Goal: Task Accomplishment & Management: Manage account settings

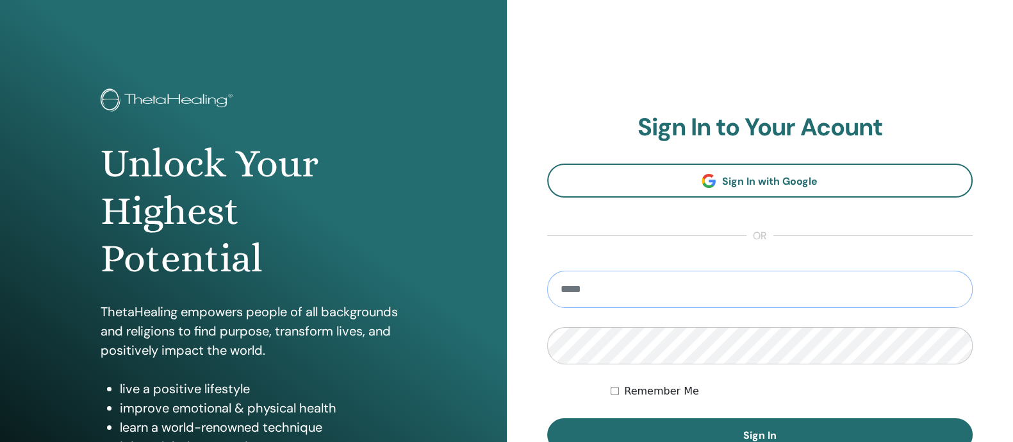
click at [649, 296] on input "email" at bounding box center [760, 288] width 426 height 37
type input "**********"
click at [547, 418] on button "Sign In" at bounding box center [760, 434] width 426 height 33
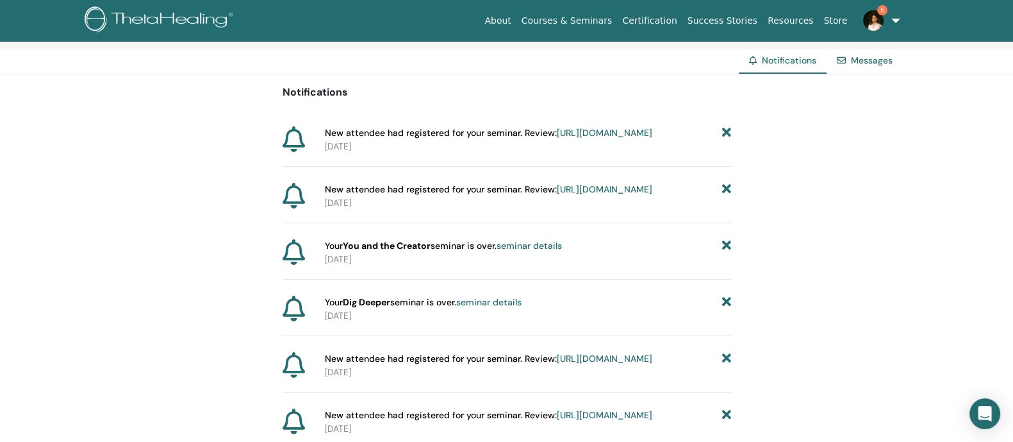
scroll to position [90, 0]
click at [510, 307] on link "seminar details" at bounding box center [488, 301] width 65 height 12
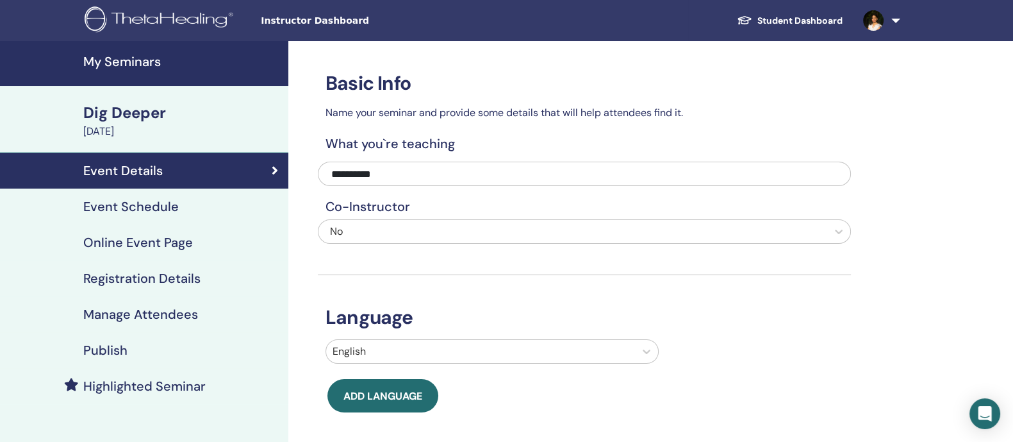
click at [151, 311] on h4 "Manage Attendees" at bounding box center [140, 313] width 115 height 15
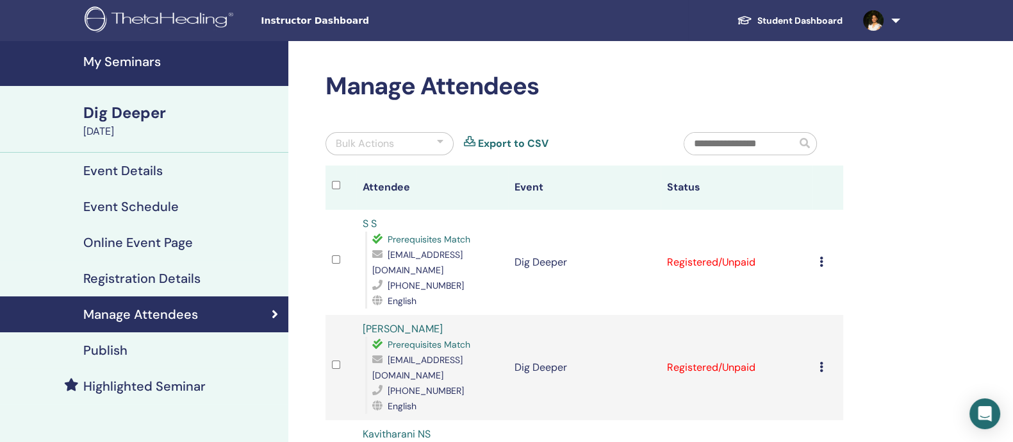
click at [339, 263] on div at bounding box center [341, 262] width 18 height 19
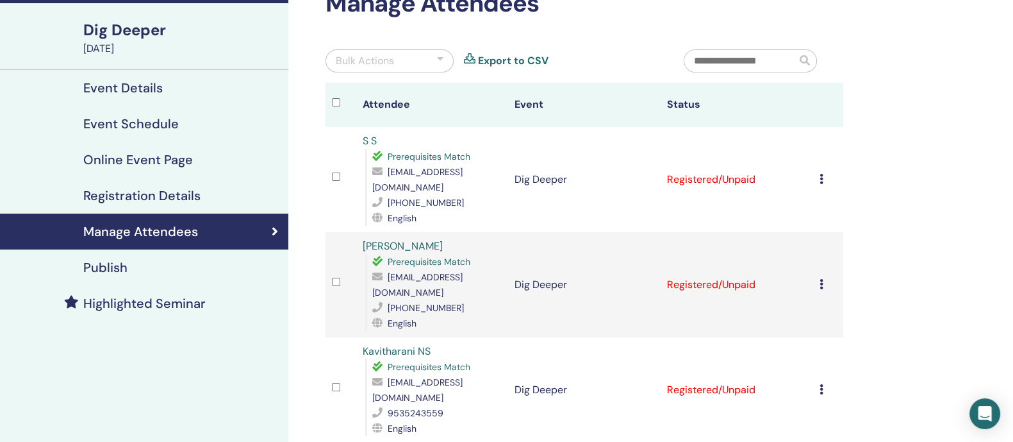
scroll to position [87, 0]
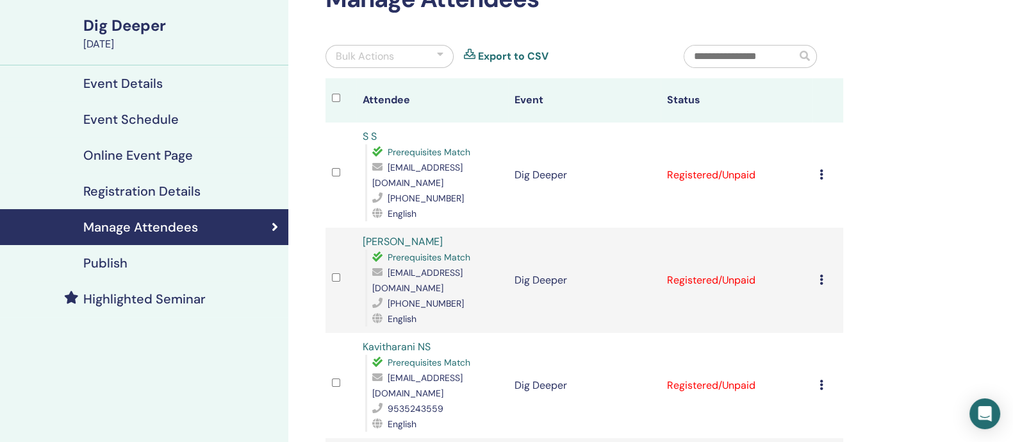
click at [331, 267] on td at bounding box center [341, 280] width 31 height 105
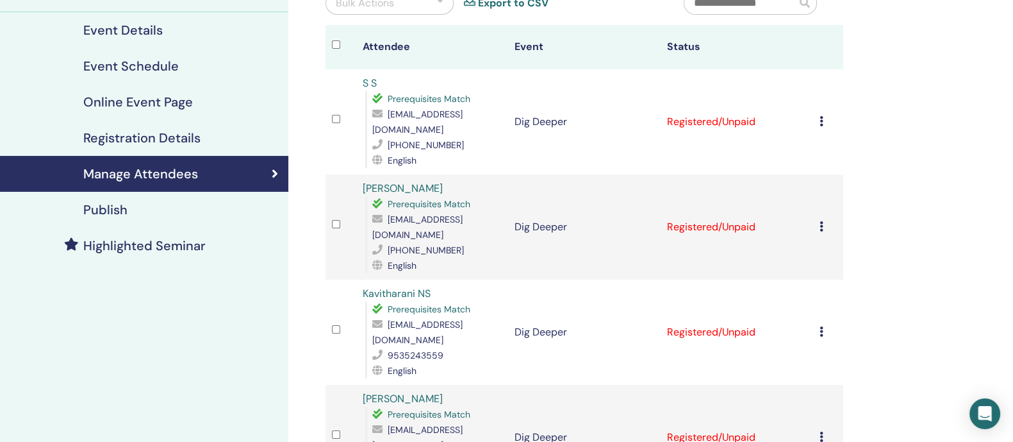
scroll to position [0, 0]
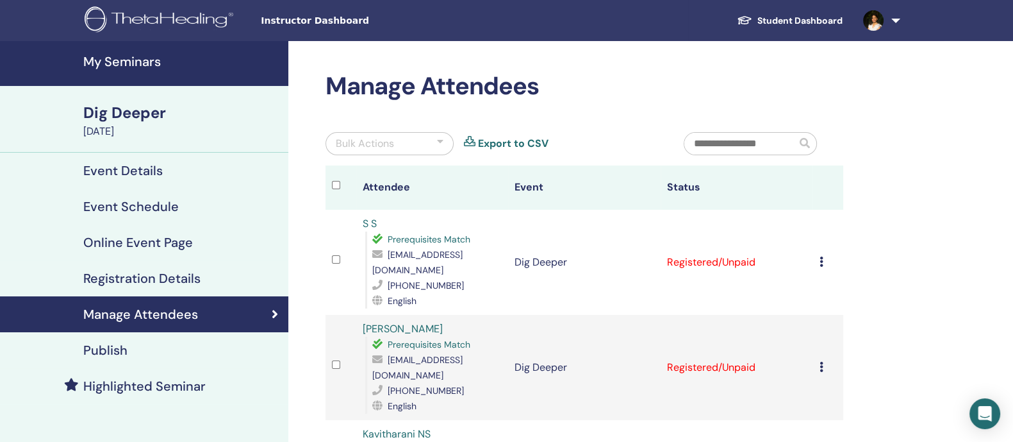
click at [442, 149] on div at bounding box center [440, 143] width 6 height 15
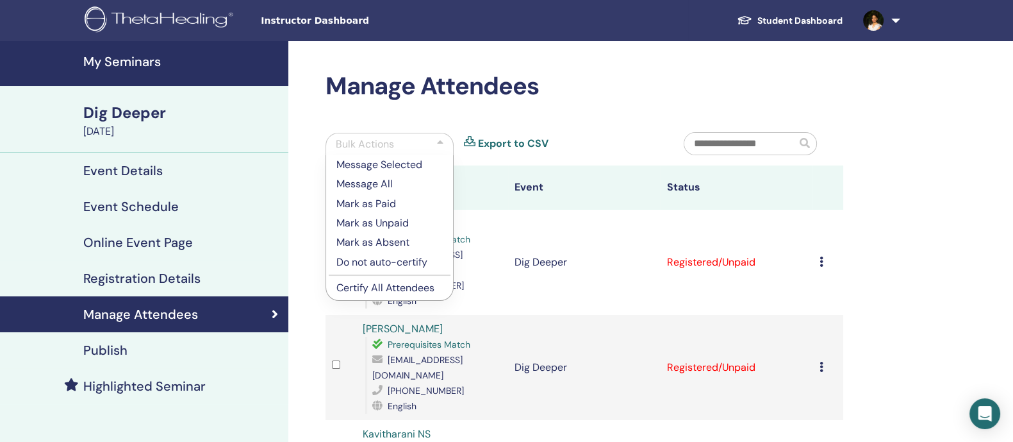
click at [385, 203] on p "Mark as Paid" at bounding box center [389, 203] width 106 height 15
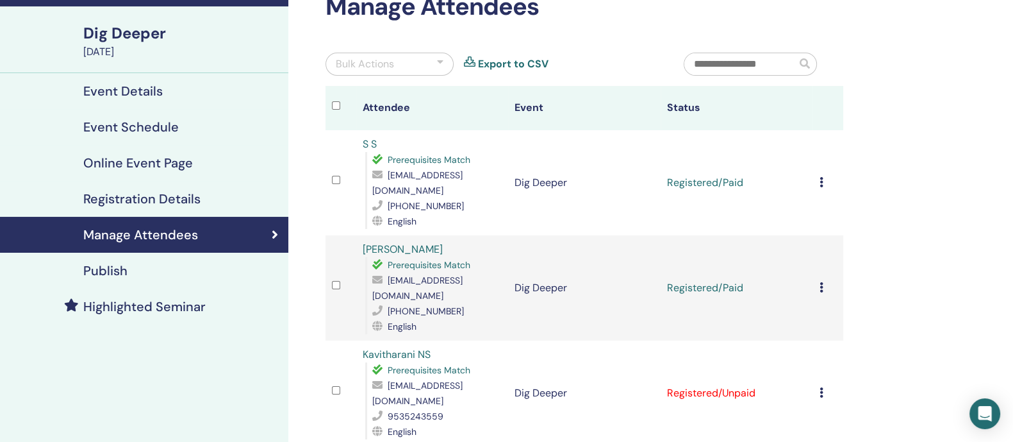
scroll to position [78, 0]
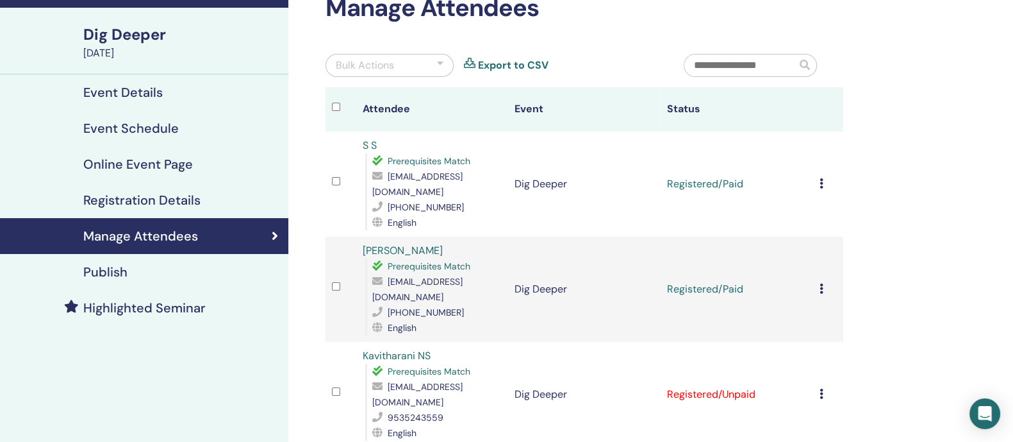
click at [820, 174] on td "Cancel Registration Do not auto-certify Mark as Paid Mark as Unpaid Mark as Abs…" at bounding box center [828, 183] width 31 height 105
click at [822, 179] on icon at bounding box center [821, 183] width 4 height 10
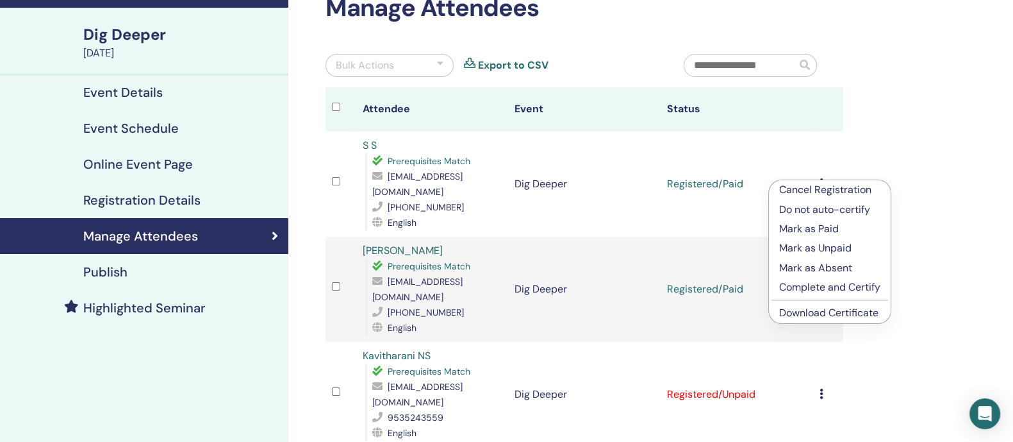
click at [829, 282] on p "Complete and Certify" at bounding box center [829, 286] width 101 height 15
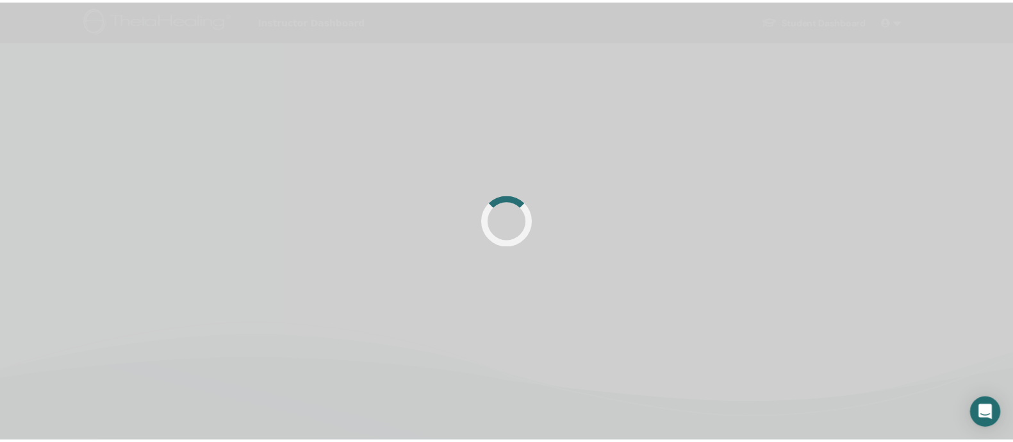
scroll to position [78, 0]
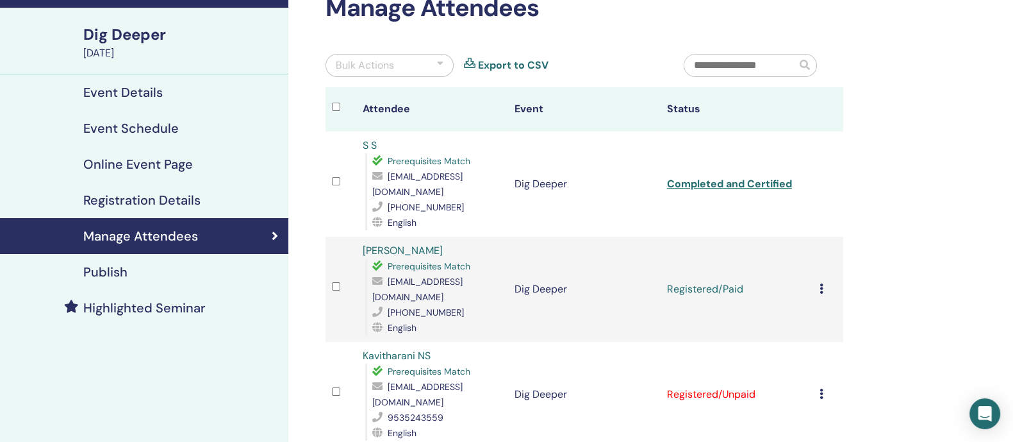
click at [823, 283] on icon at bounding box center [821, 288] width 4 height 10
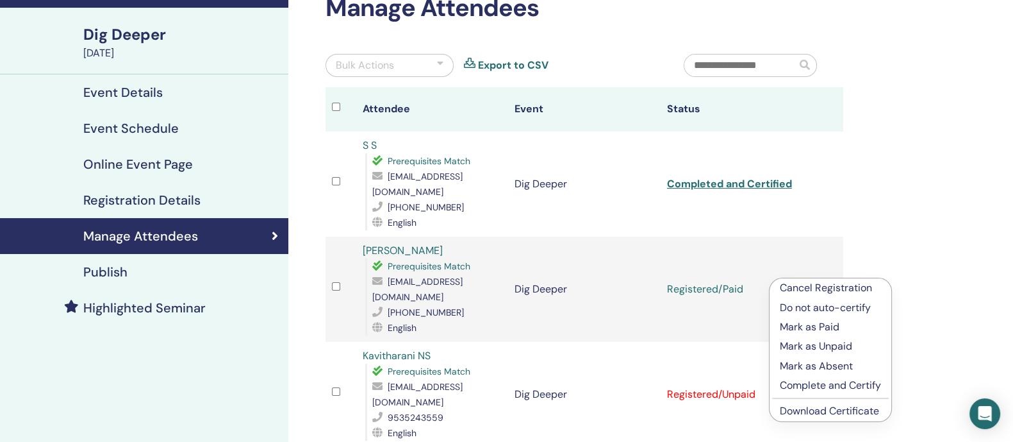
click at [834, 384] on p "Complete and Certify" at bounding box center [830, 384] width 101 height 15
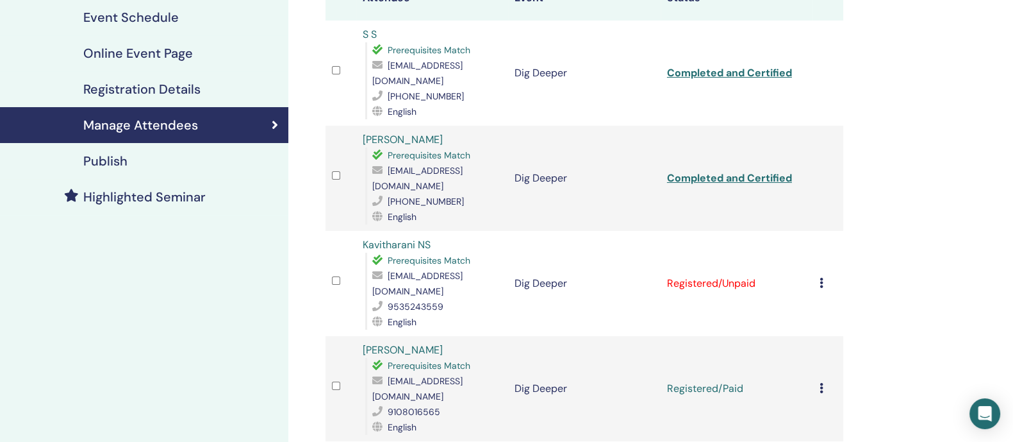
scroll to position [188, 0]
click at [820, 383] on icon at bounding box center [821, 388] width 4 height 10
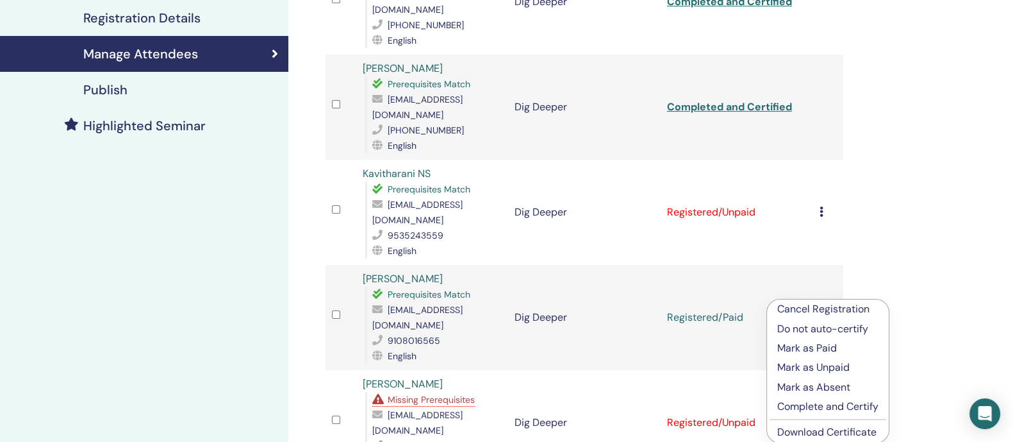
scroll to position [265, 0]
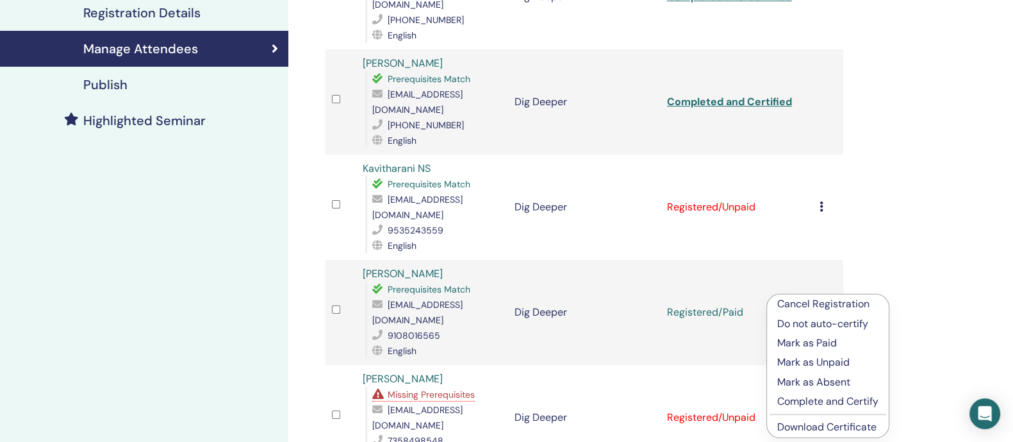
click at [829, 399] on p "Complete and Certify" at bounding box center [827, 401] width 101 height 15
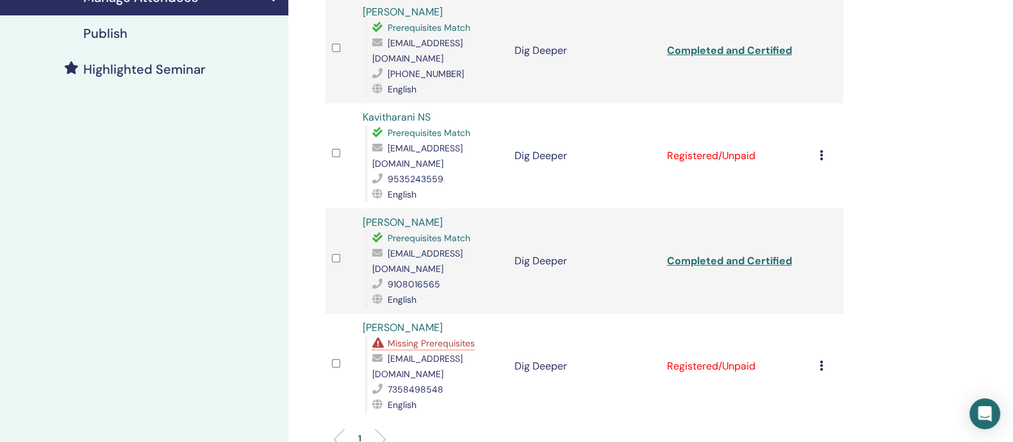
scroll to position [317, 0]
click at [823, 148] on div "Cancel Registration Do not auto-certify Mark as Paid Mark as Unpaid Mark as Abs…" at bounding box center [828, 155] width 18 height 15
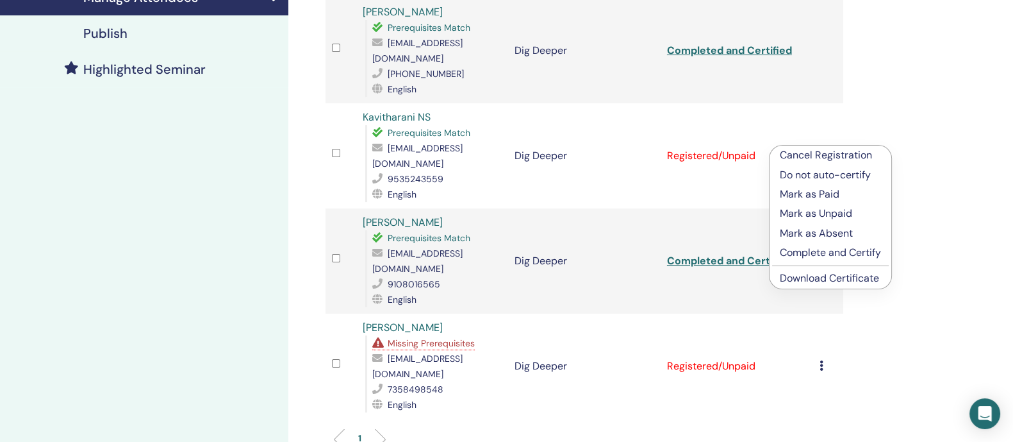
click at [834, 167] on p "Do not auto-certify" at bounding box center [830, 174] width 101 height 15
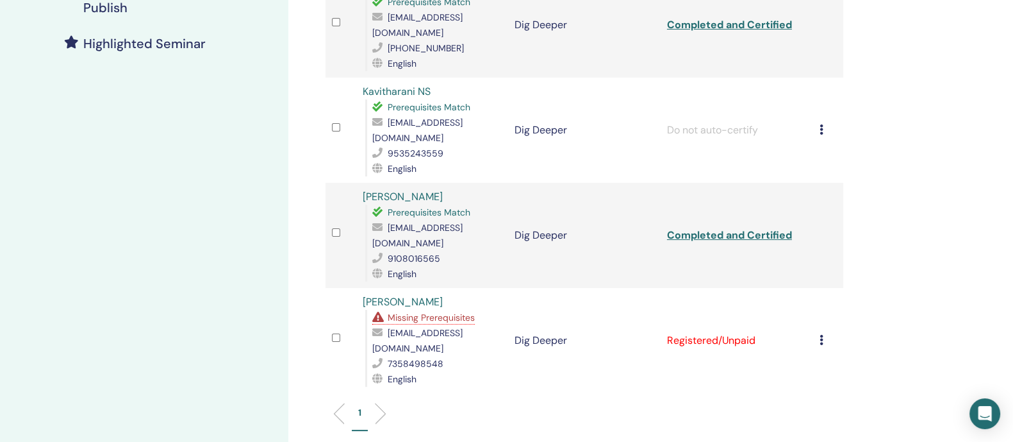
scroll to position [343, 0]
click at [824, 332] on div "Cancel Registration Do not auto-certify Mark as Paid Mark as Unpaid Mark as Abs…" at bounding box center [828, 339] width 18 height 15
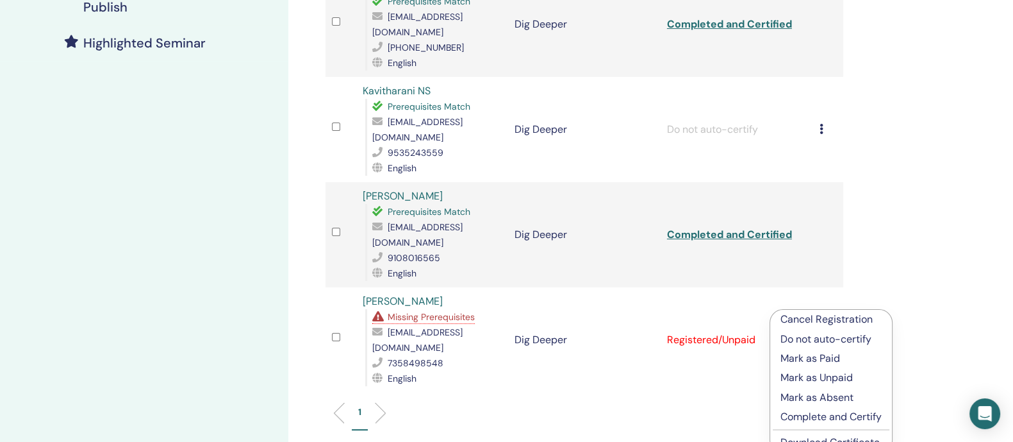
click at [825, 416] on p "Complete and Certify" at bounding box center [831, 416] width 101 height 15
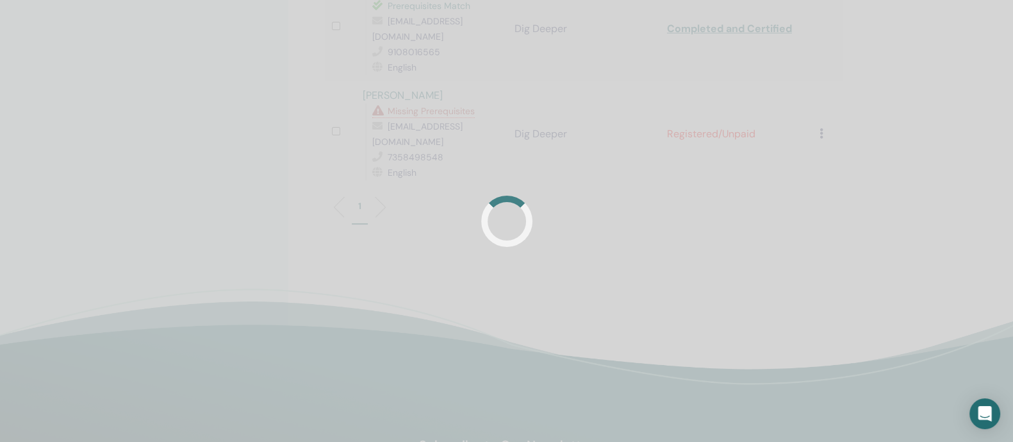
scroll to position [554, 0]
